Goal: Task Accomplishment & Management: Manage account settings

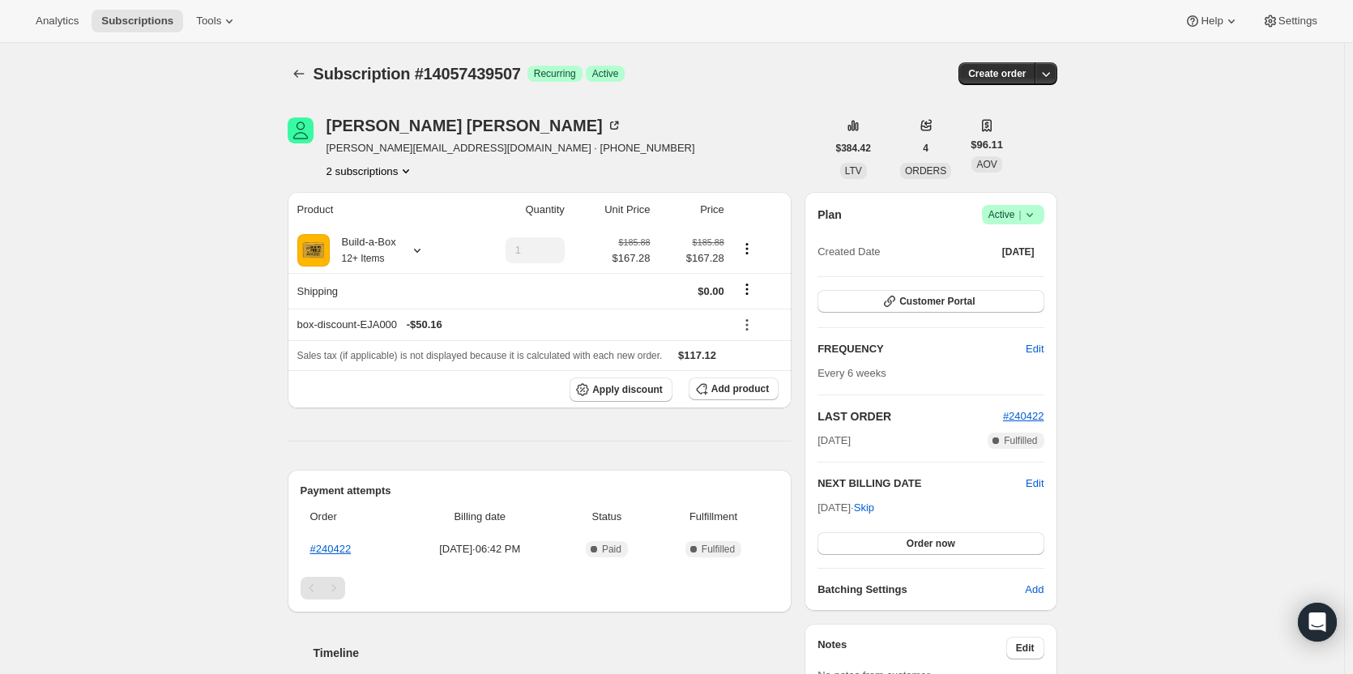
click at [391, 174] on button "2 subscriptions" at bounding box center [370, 171] width 88 height 16
click at [387, 224] on span "14057636115" at bounding box center [374, 229] width 113 height 16
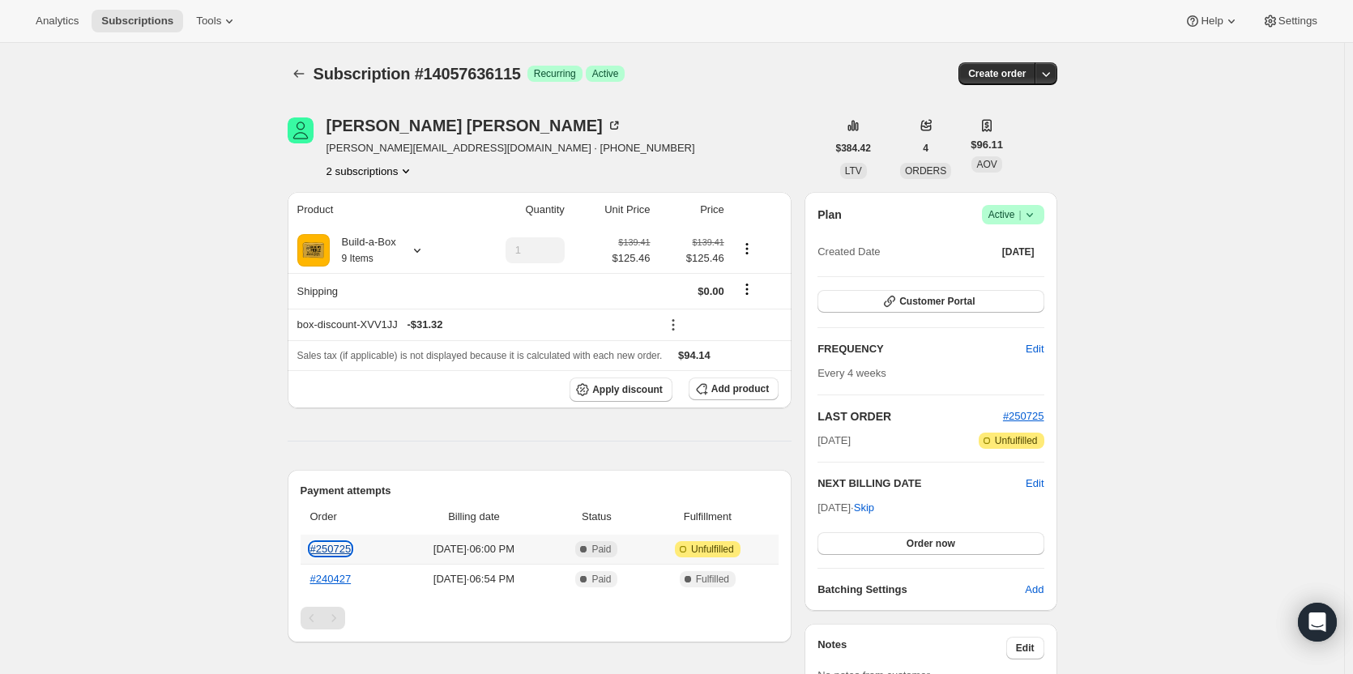
click at [336, 549] on link "#250725" at bounding box center [330, 549] width 41 height 12
click at [1000, 223] on span "Success Active |" at bounding box center [1013, 214] width 62 height 19
click at [1015, 274] on span "Cancel subscription" at bounding box center [1018, 274] width 92 height 12
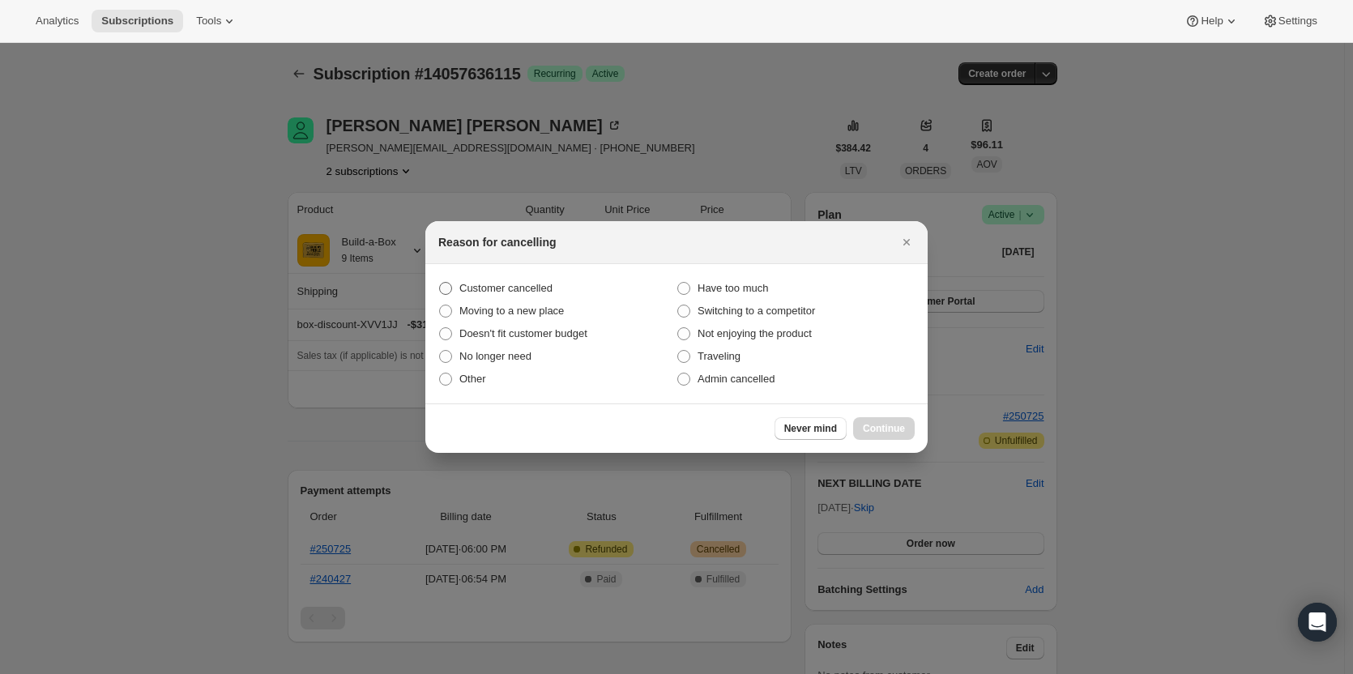
click at [485, 287] on span "Customer cancelled" at bounding box center [505, 288] width 93 height 12
click at [440, 283] on input "Customer cancelled" at bounding box center [439, 282] width 1 height 1
radio input "true"
click at [889, 432] on span "Continue" at bounding box center [884, 428] width 42 height 13
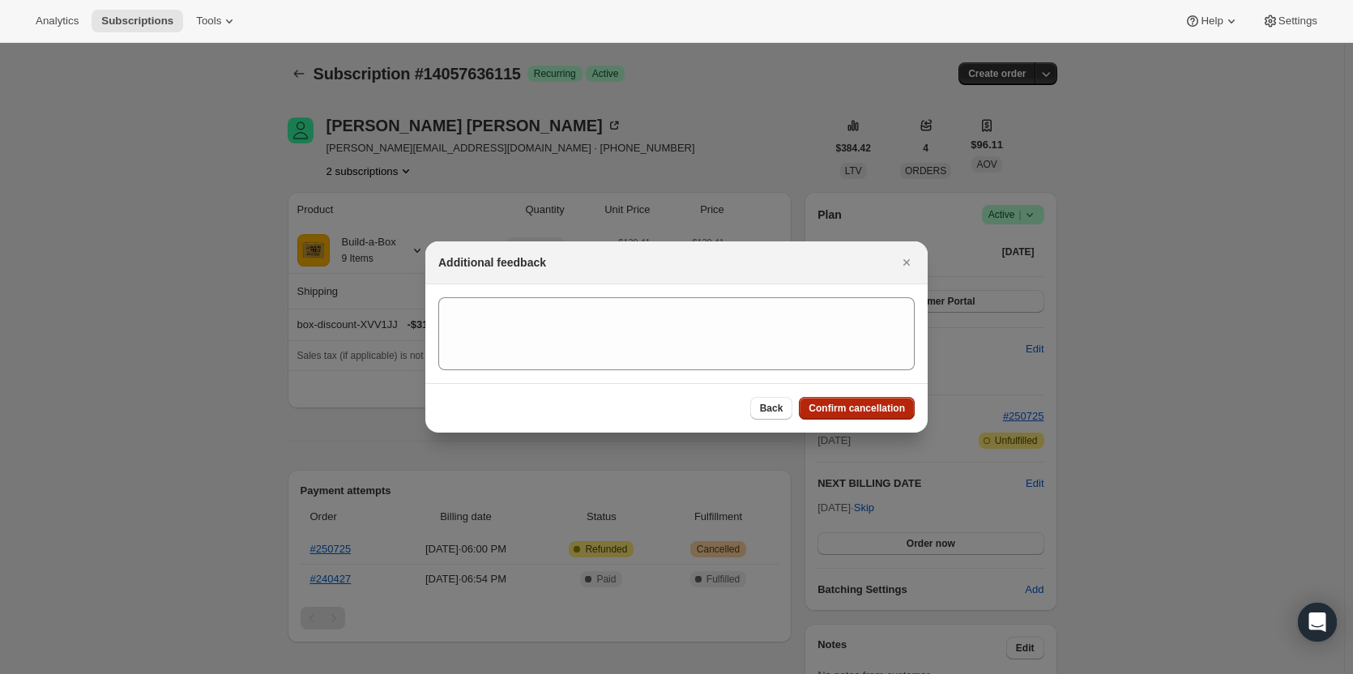
click at [870, 398] on button "Confirm cancellation" at bounding box center [857, 408] width 116 height 23
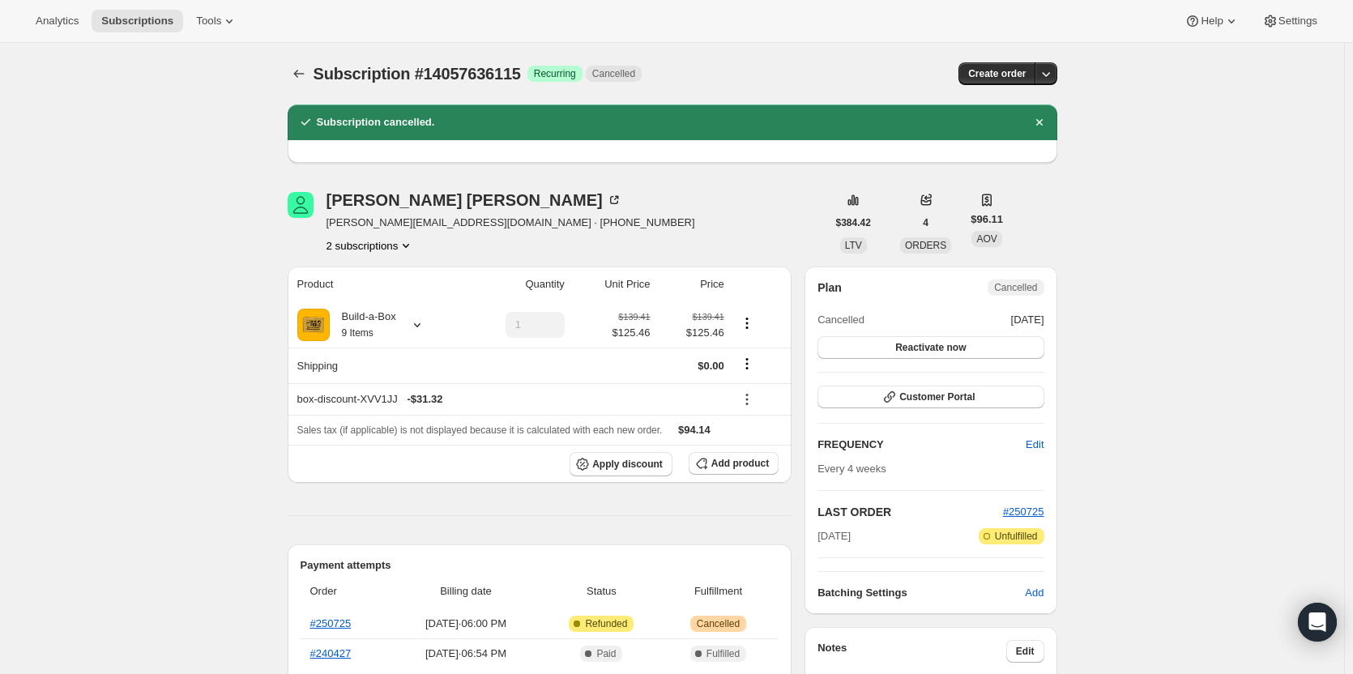
click at [367, 241] on button "2 subscriptions" at bounding box center [370, 245] width 88 height 16
click at [393, 274] on span "14057439507" at bounding box center [374, 276] width 113 height 16
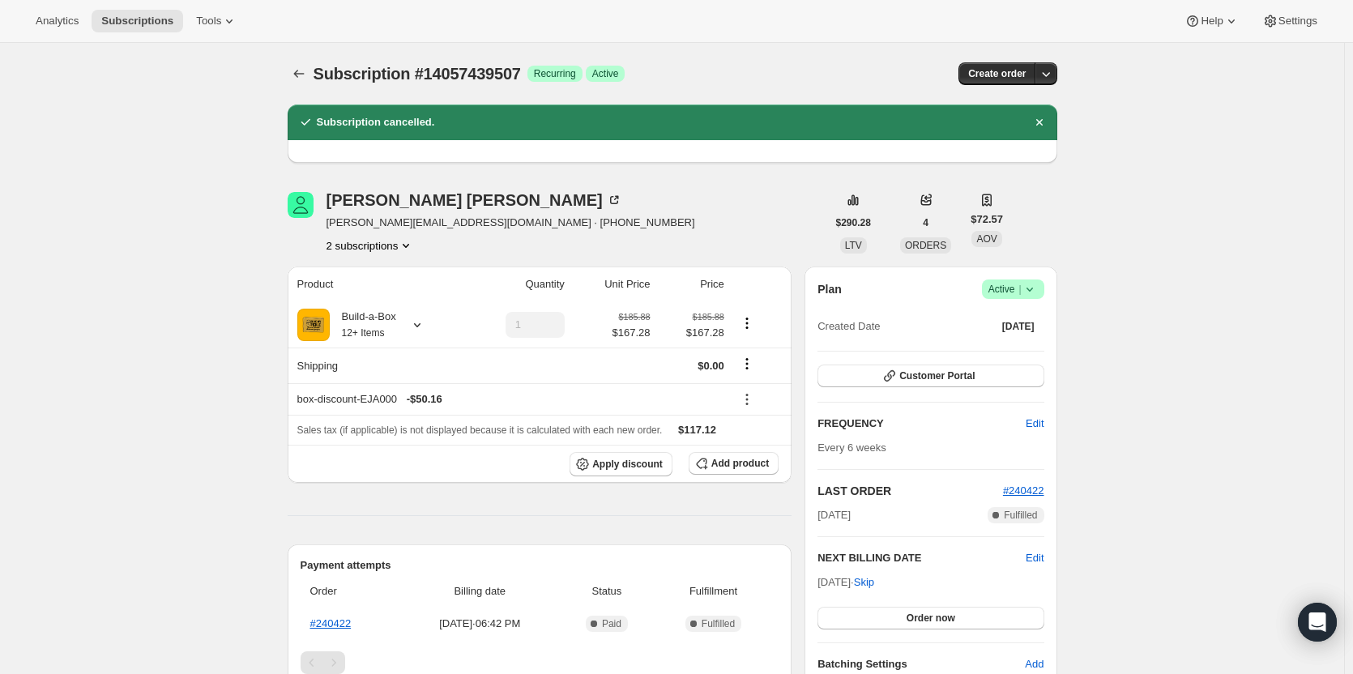
click at [1017, 292] on span "Active |" at bounding box center [1012, 289] width 49 height 16
click at [1034, 344] on span "Cancel subscription" at bounding box center [1018, 349] width 92 height 12
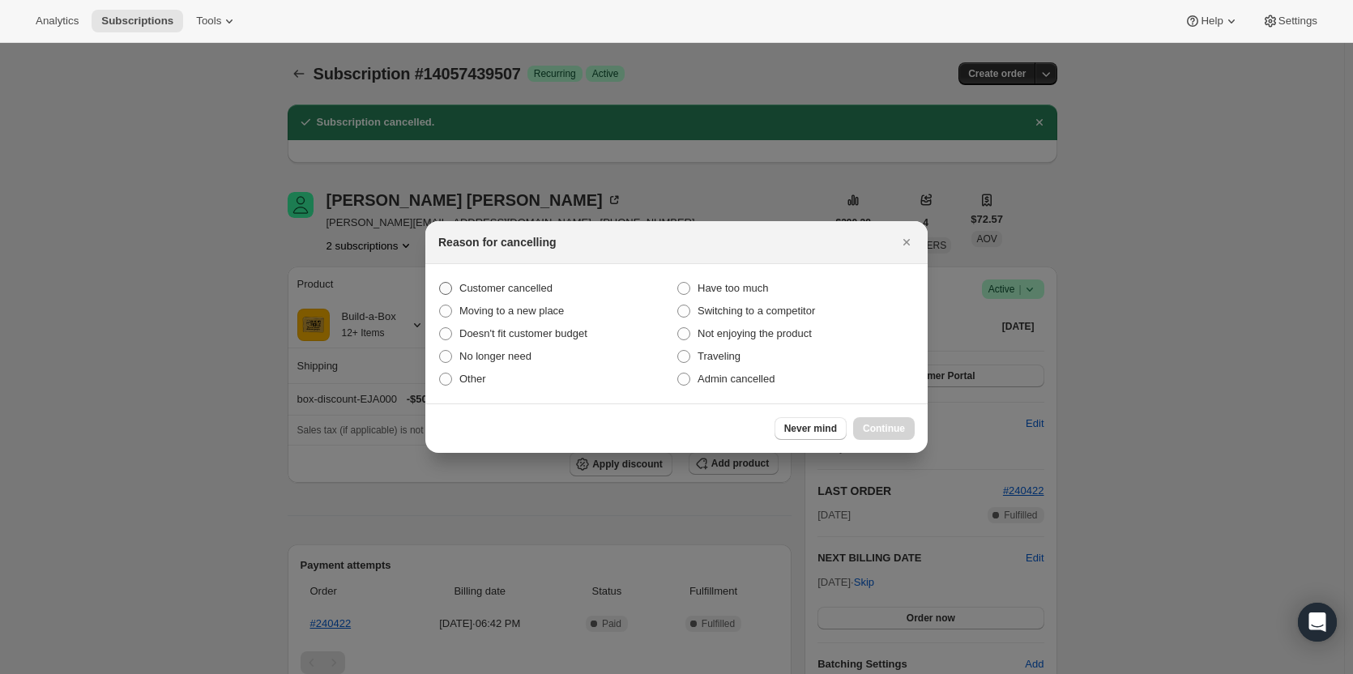
click at [502, 292] on span "Customer cancelled" at bounding box center [505, 288] width 93 height 12
click at [440, 283] on input "Customer cancelled" at bounding box center [439, 282] width 1 height 1
radio input "true"
click at [901, 432] on span "Continue" at bounding box center [884, 428] width 42 height 13
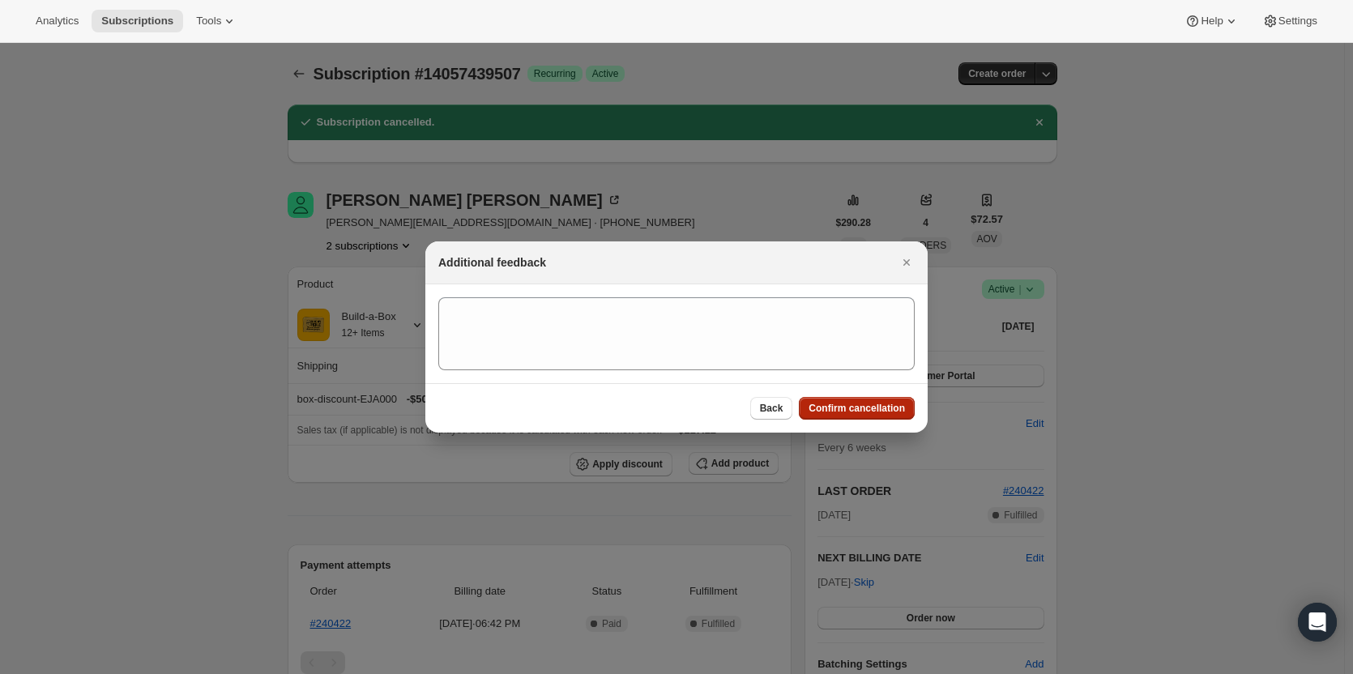
click at [839, 409] on span "Confirm cancellation" at bounding box center [856, 408] width 96 height 13
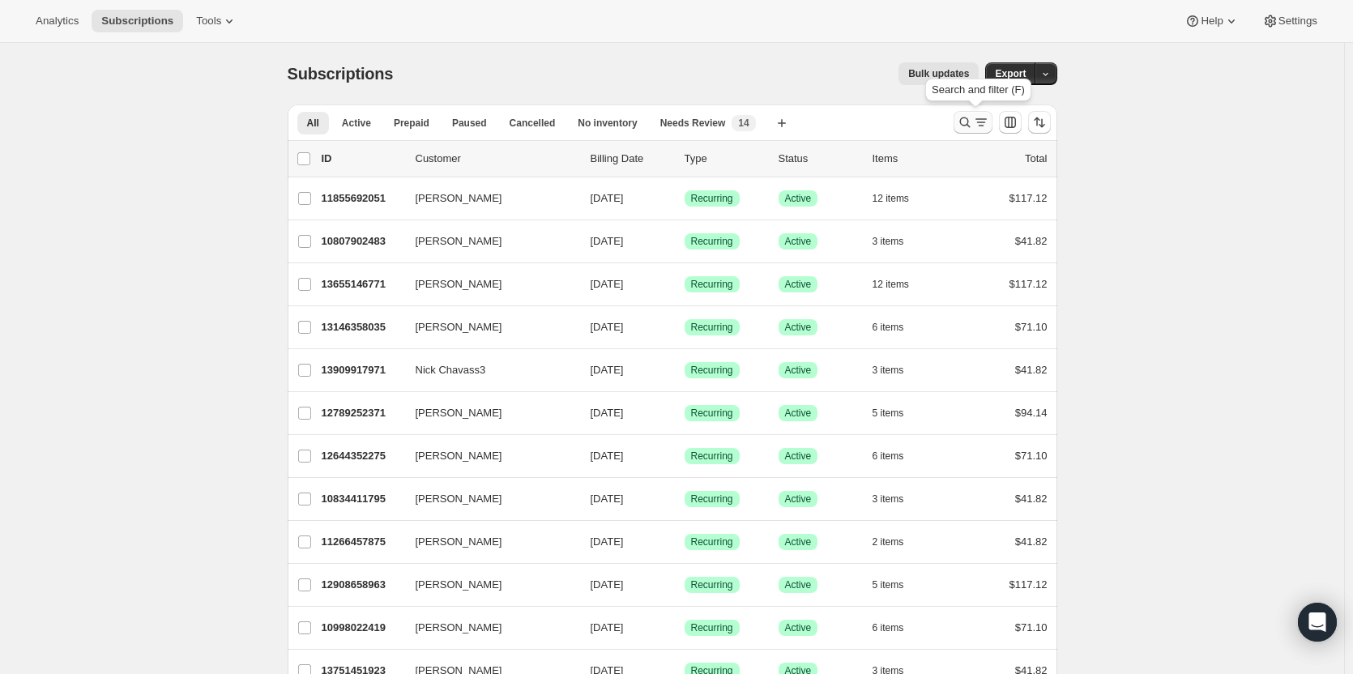
click at [973, 119] on icon "Search and filter results" at bounding box center [965, 122] width 16 height 16
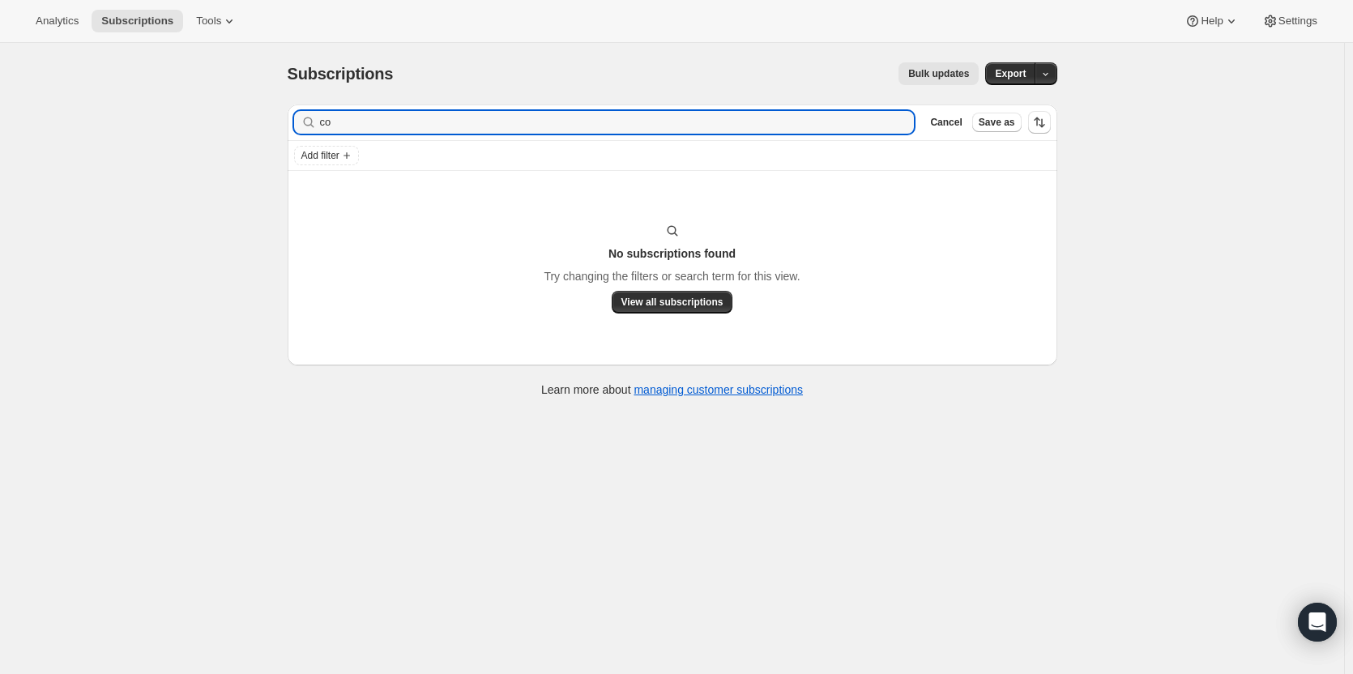
type input "c"
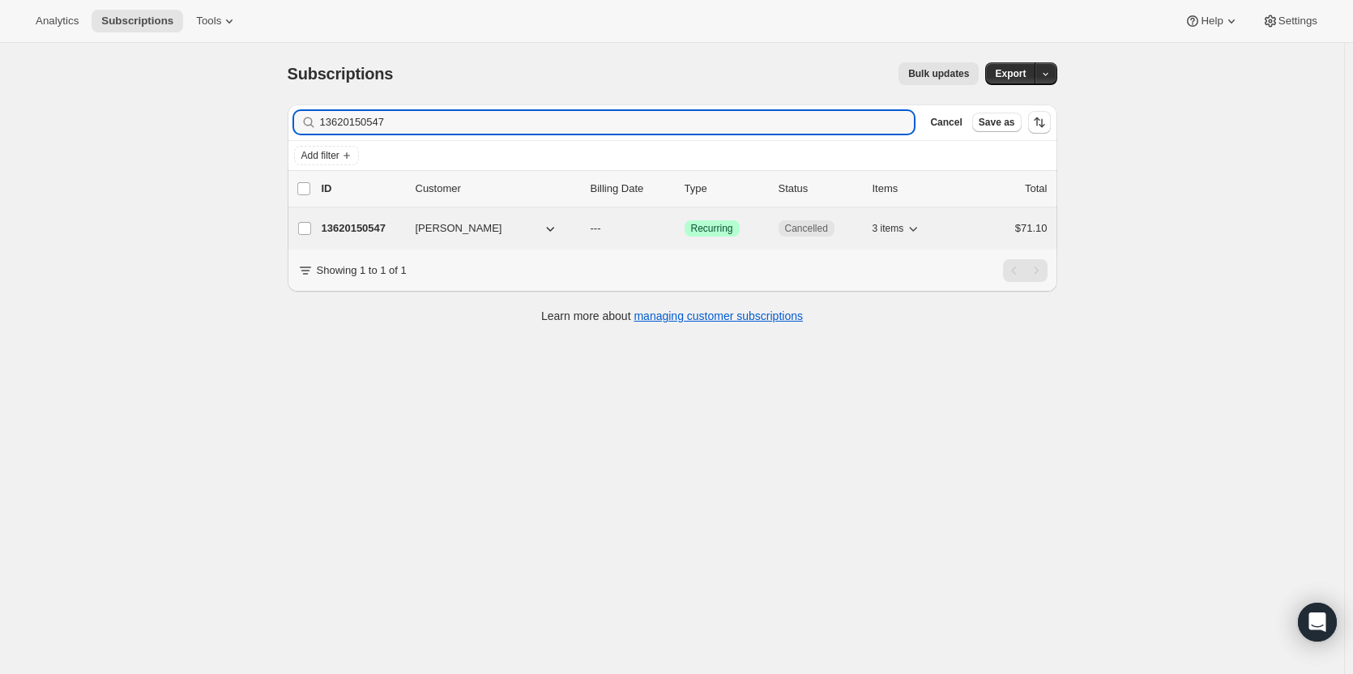
type input "13620150547"
click at [339, 227] on p "13620150547" at bounding box center [362, 228] width 81 height 16
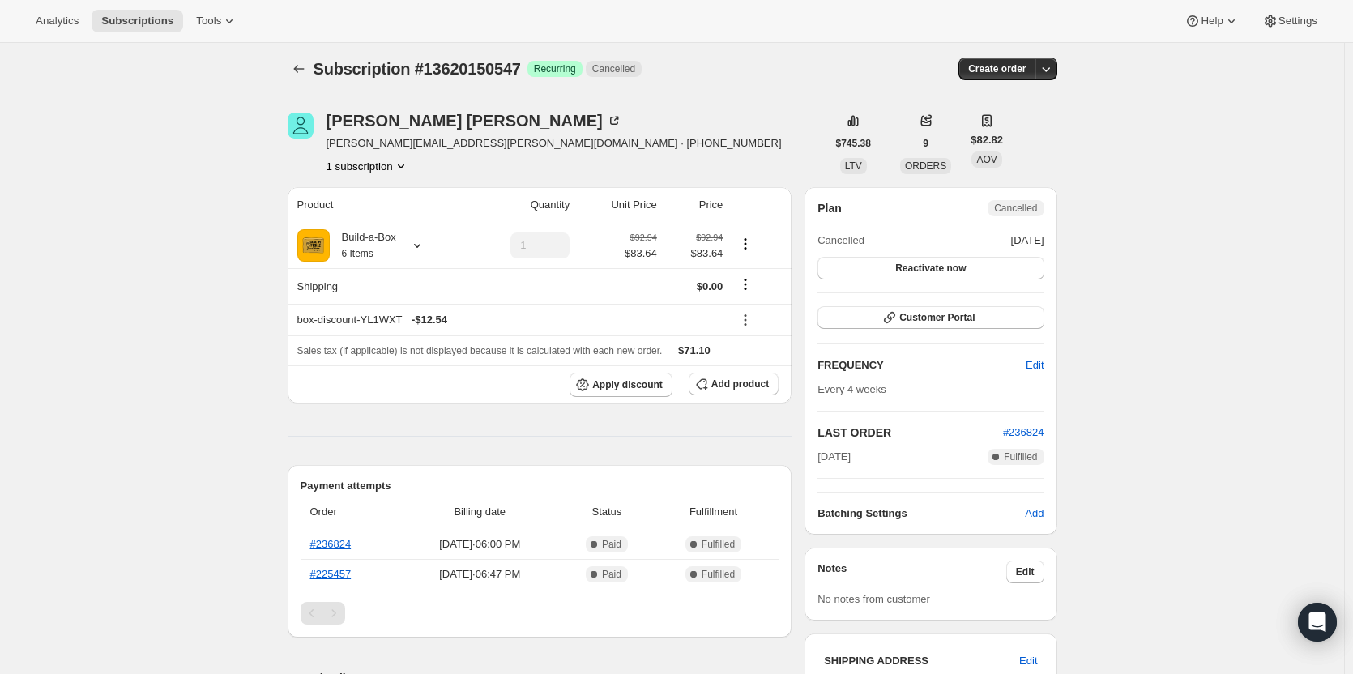
scroll to position [1, 0]
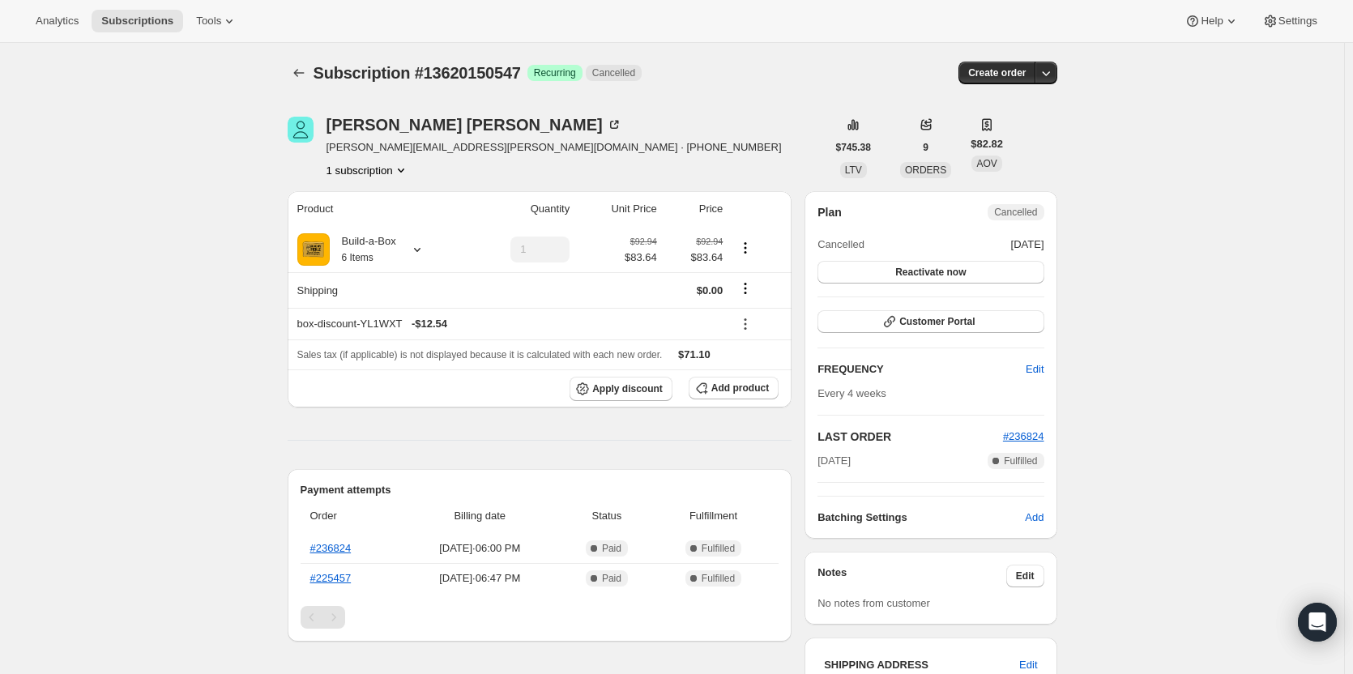
click at [391, 163] on button "1 subscription" at bounding box center [367, 170] width 83 height 16
click at [235, 211] on div "Subscription #13620150547. This page is ready Subscription #13620150547 Success…" at bounding box center [672, 642] width 1344 height 1200
click at [338, 543] on link "#236824" at bounding box center [330, 548] width 41 height 12
